Goal: Obtain resource: Download file/media

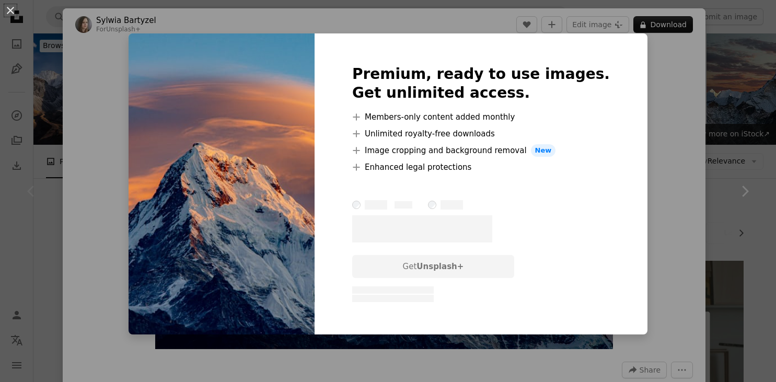
scroll to position [127, 0]
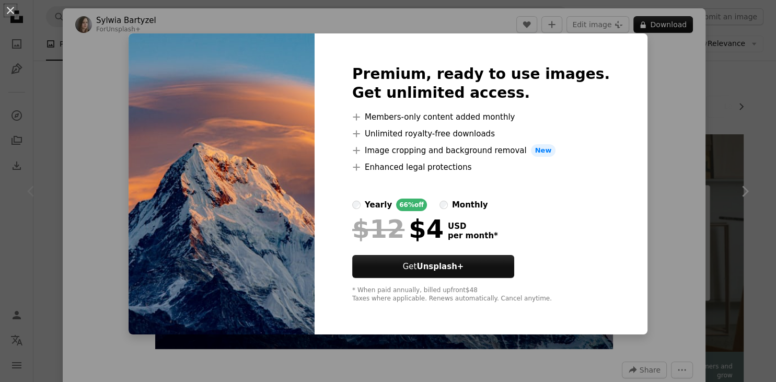
click at [662, 85] on div "An X shape Premium, ready to use images. Get unlimited access. A plus sign Memb…" at bounding box center [388, 191] width 776 height 382
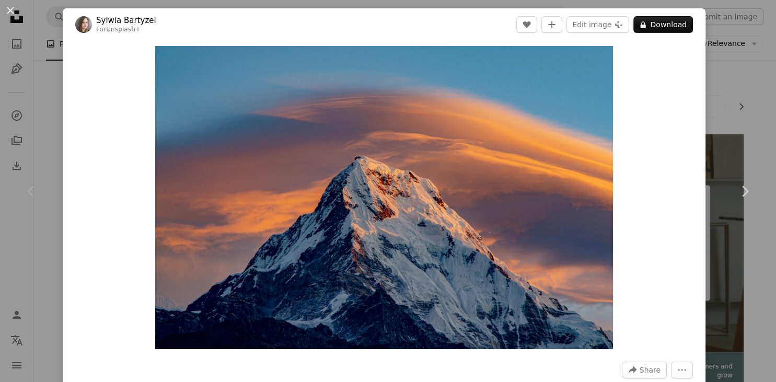
click at [52, 64] on div "An X shape Chevron left Chevron right [PERSON_NAME] For Unsplash+ A heart A plu…" at bounding box center [388, 191] width 776 height 382
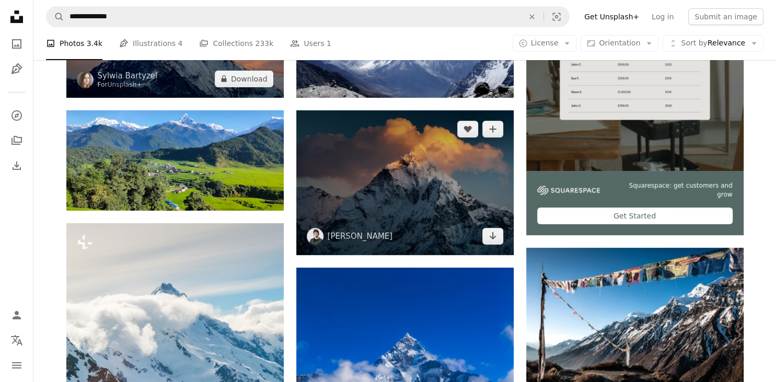
scroll to position [308, 0]
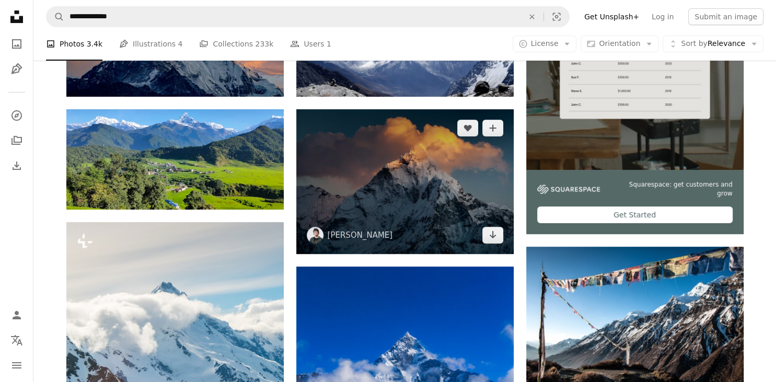
click at [419, 198] on img at bounding box center [404, 181] width 217 height 145
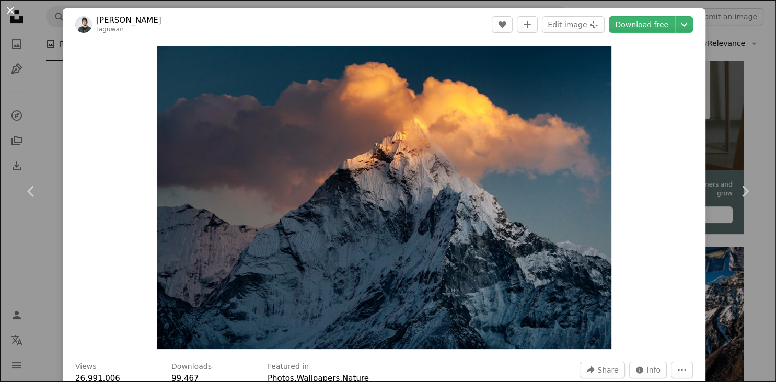
click at [15, 13] on button "An X shape" at bounding box center [10, 10] width 13 height 13
